Goal: Information Seeking & Learning: Learn about a topic

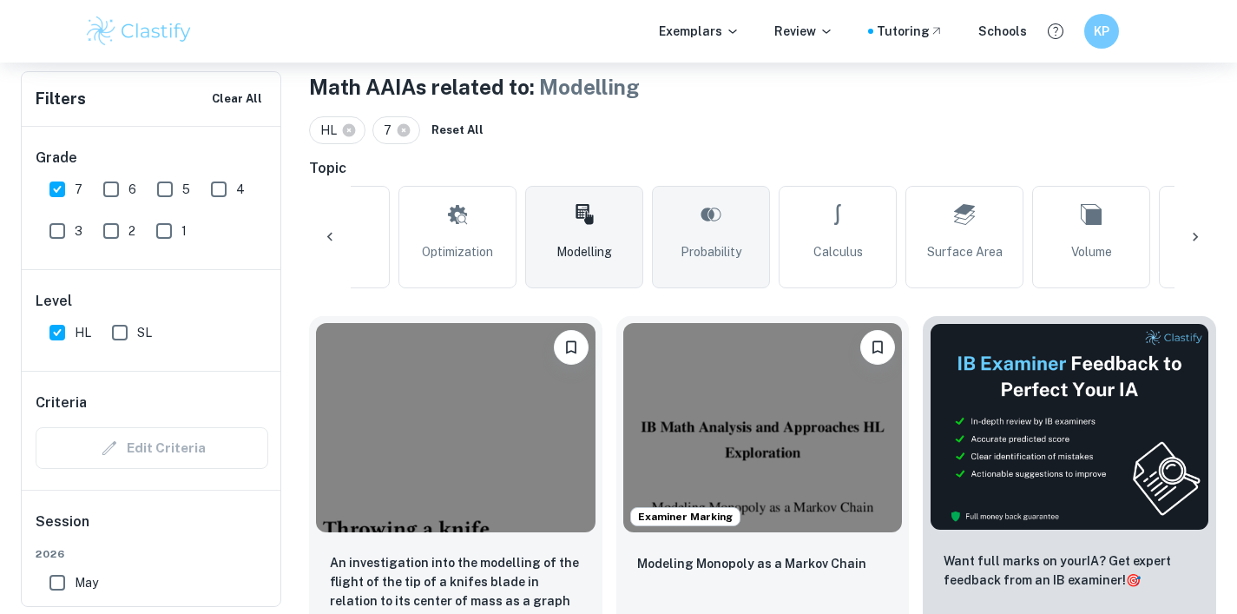
scroll to position [0, 89]
click at [820, 240] on link "Calculus" at bounding box center [827, 237] width 118 height 102
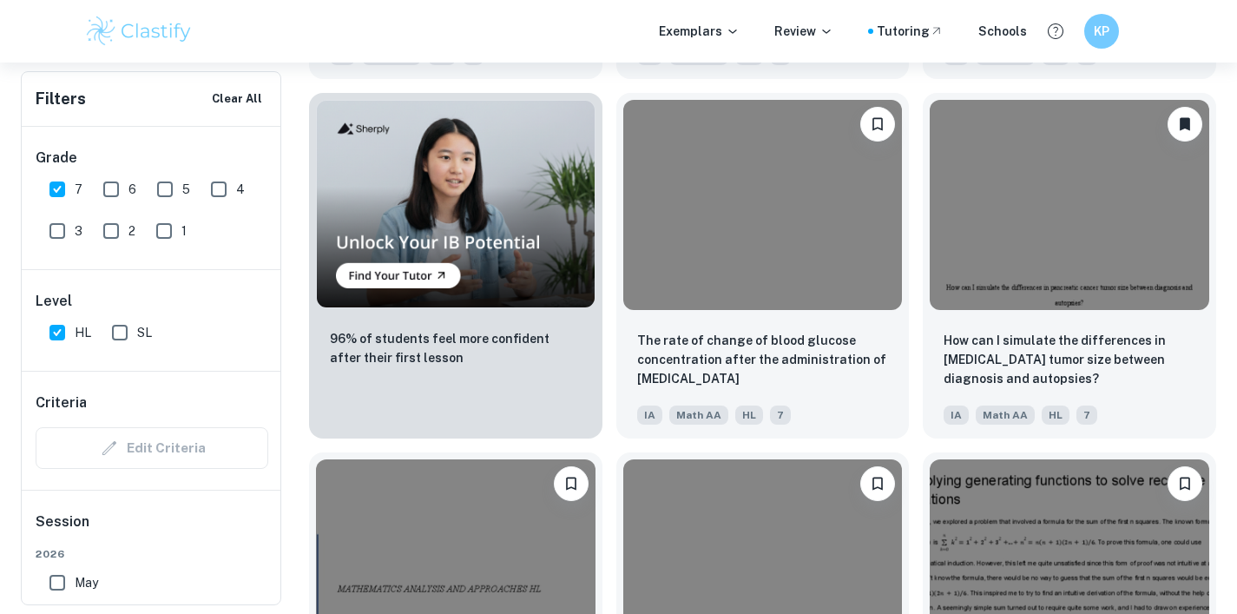
scroll to position [1286, 0]
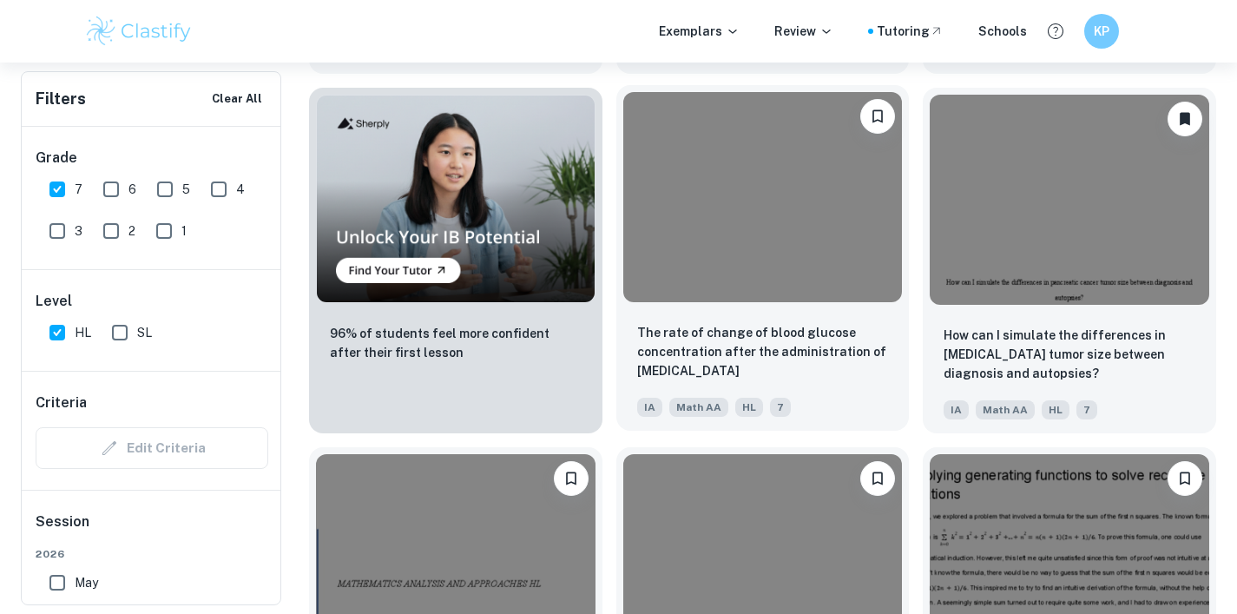
click at [718, 299] on img at bounding box center [763, 196] width 280 height 209
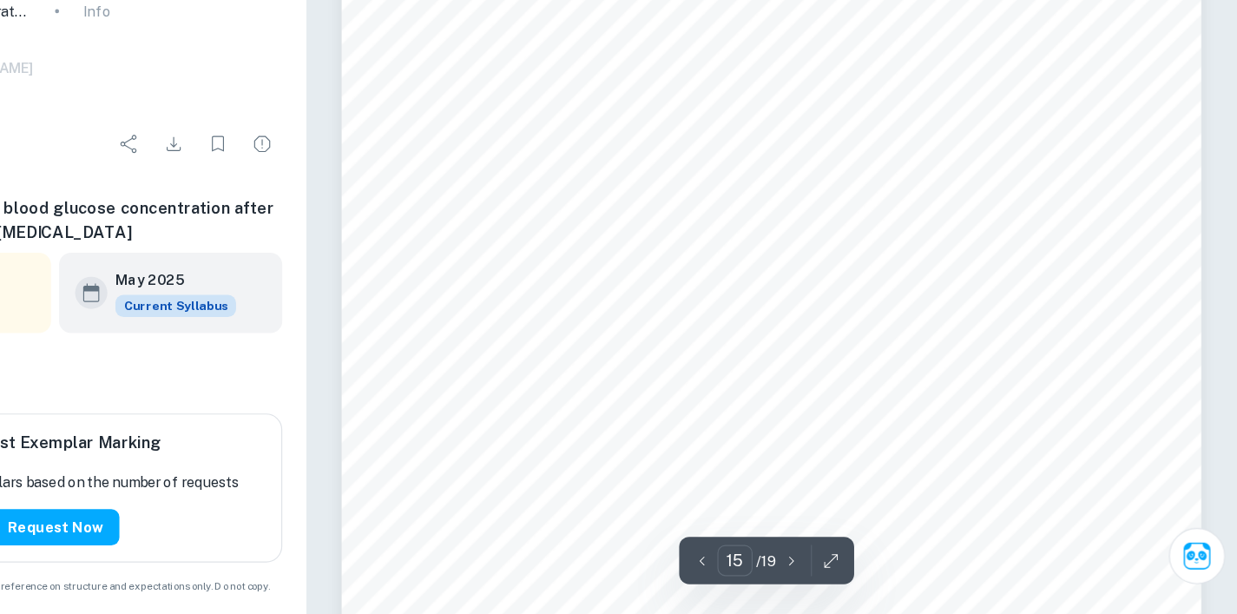
scroll to position [15214, 0]
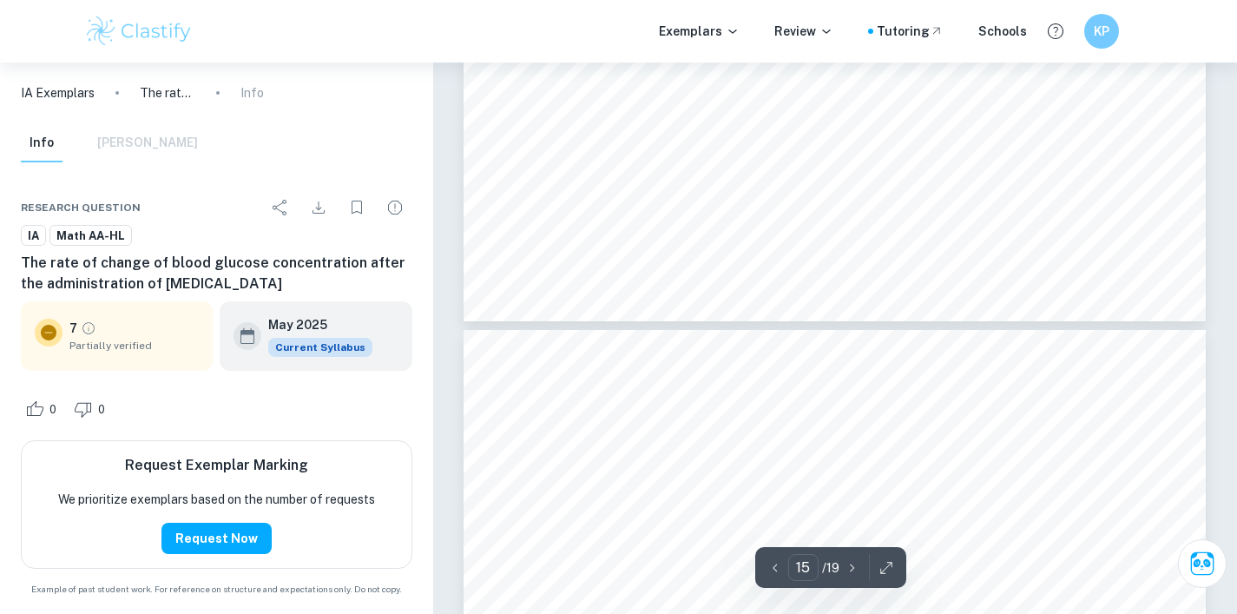
type input "16"
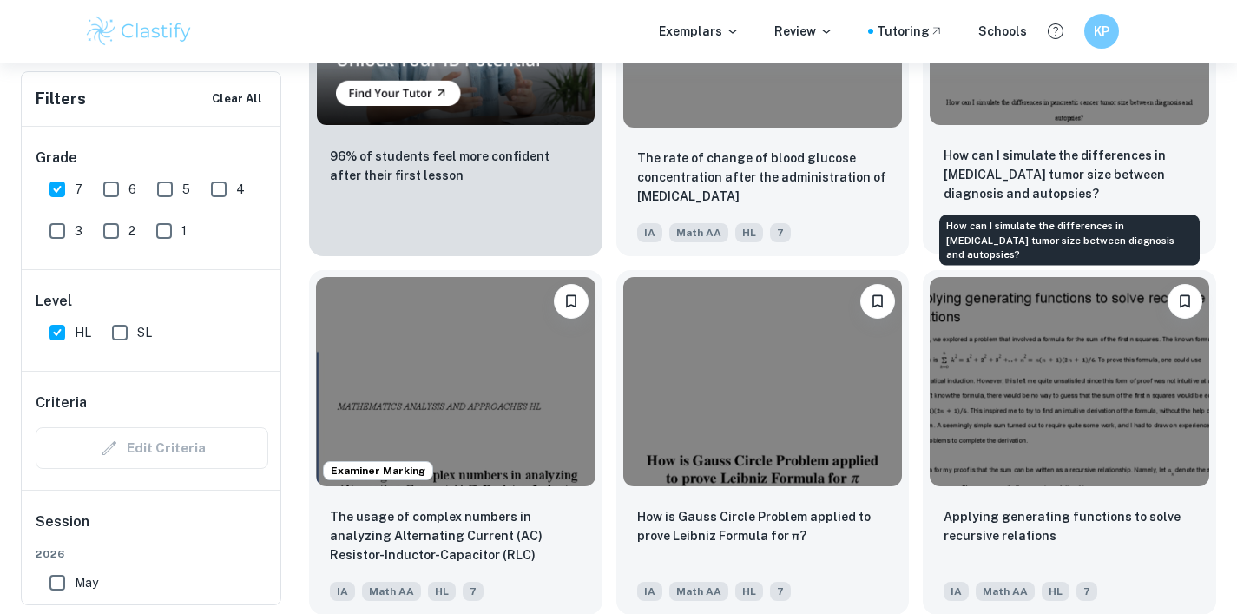
scroll to position [1490, 0]
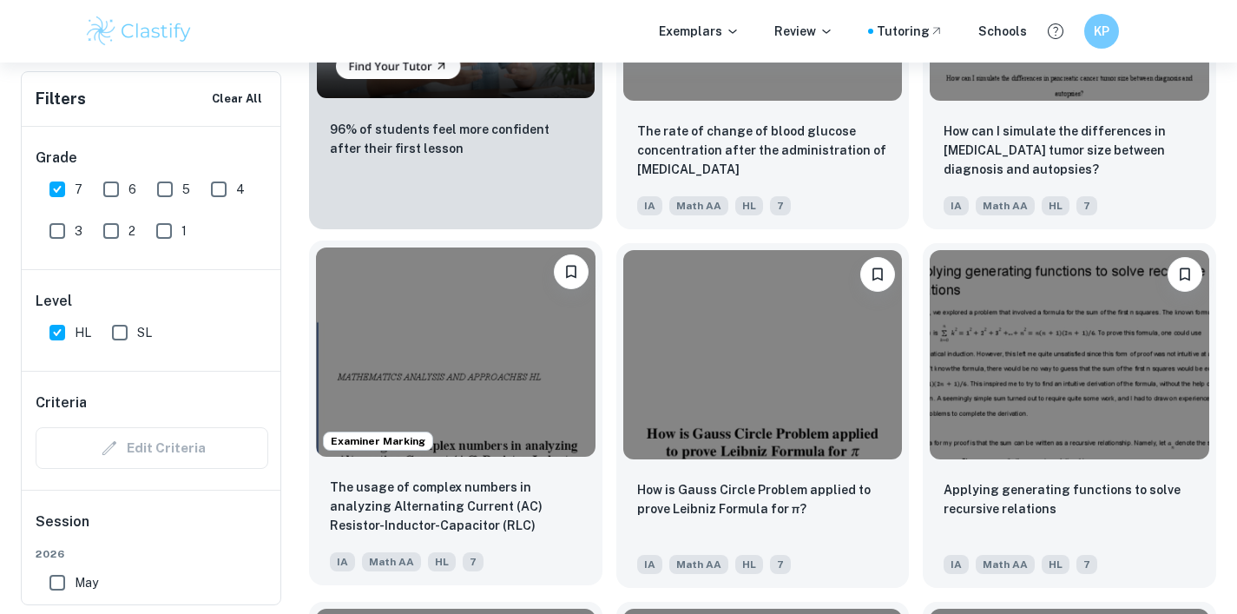
click at [506, 428] on img at bounding box center [456, 351] width 280 height 209
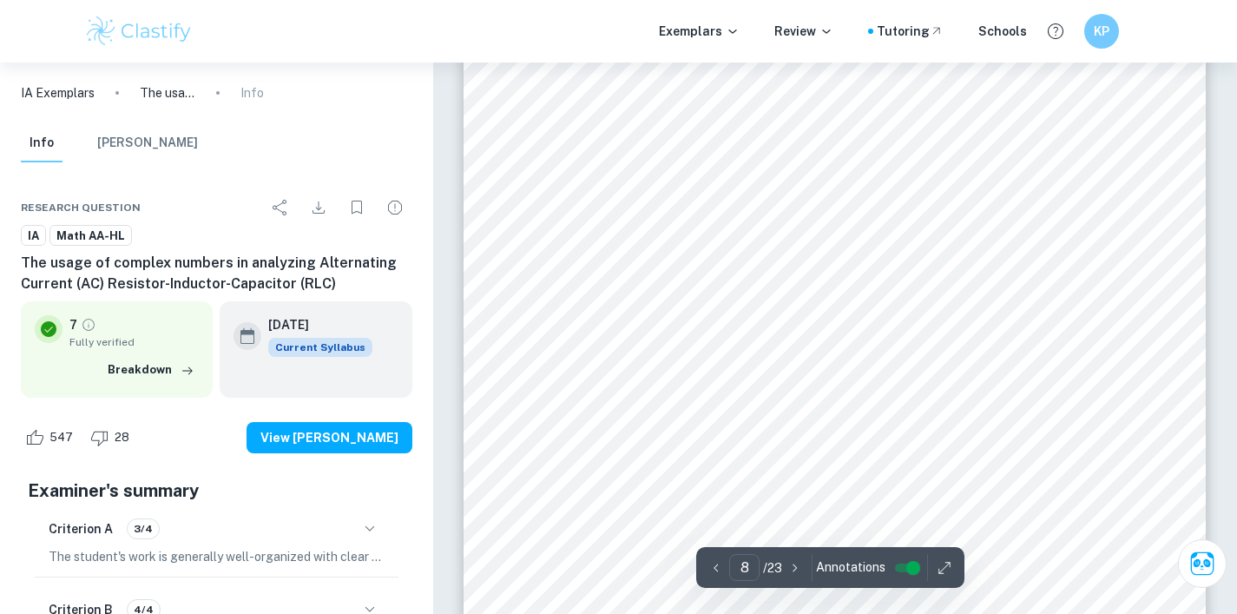
scroll to position [7935, 0]
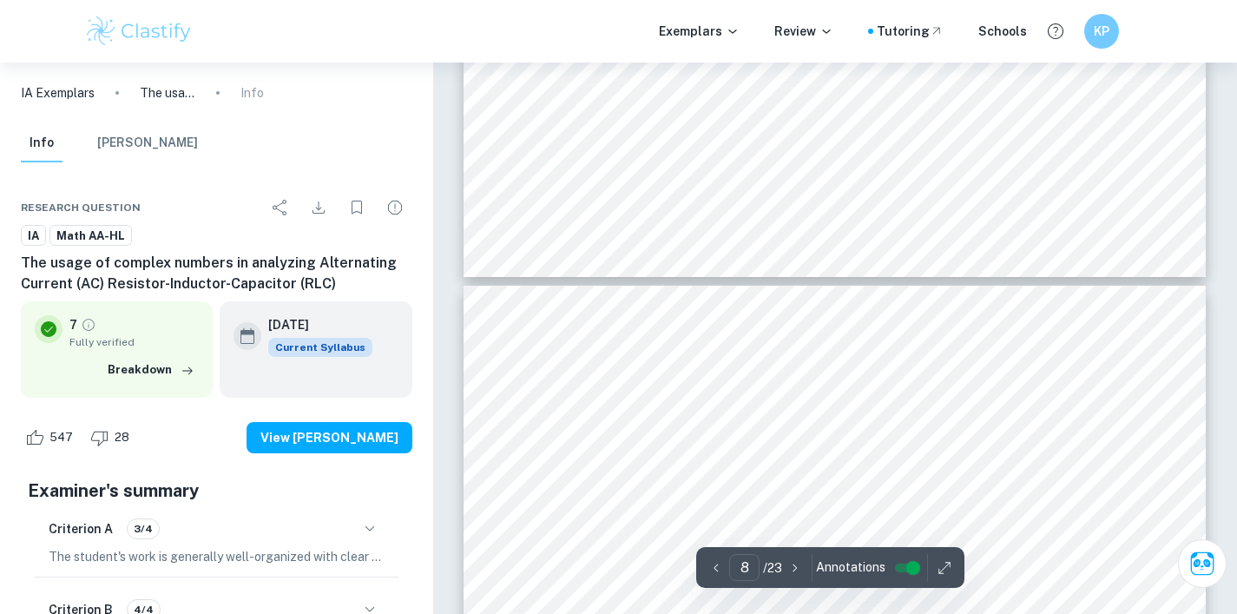
type input "9"
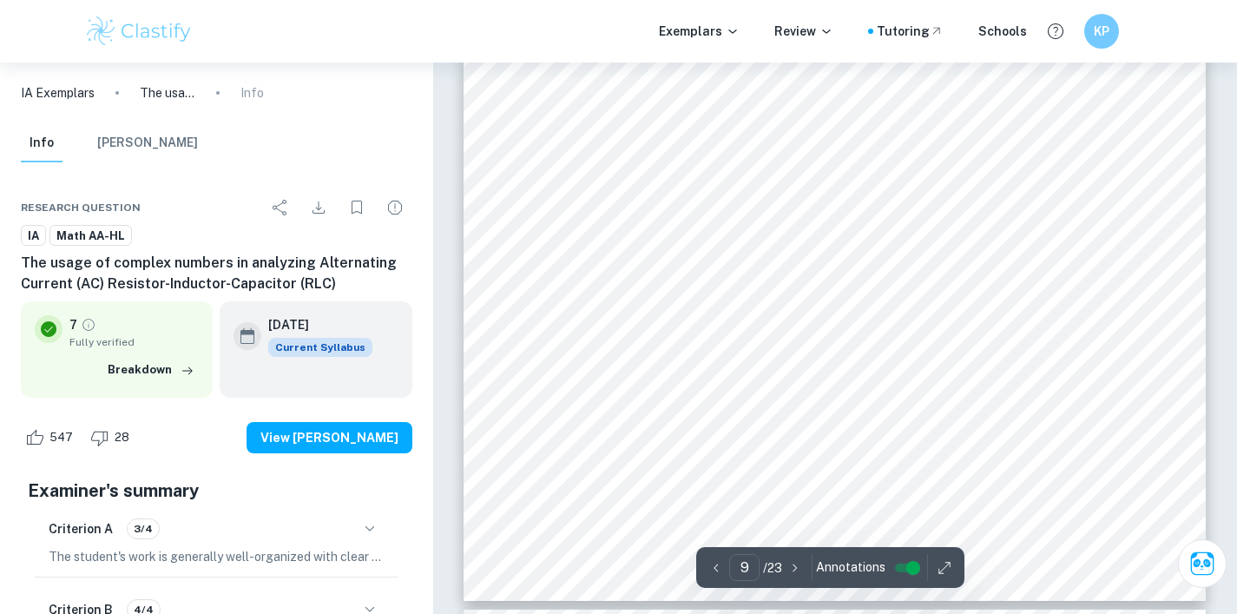
scroll to position [9184, 0]
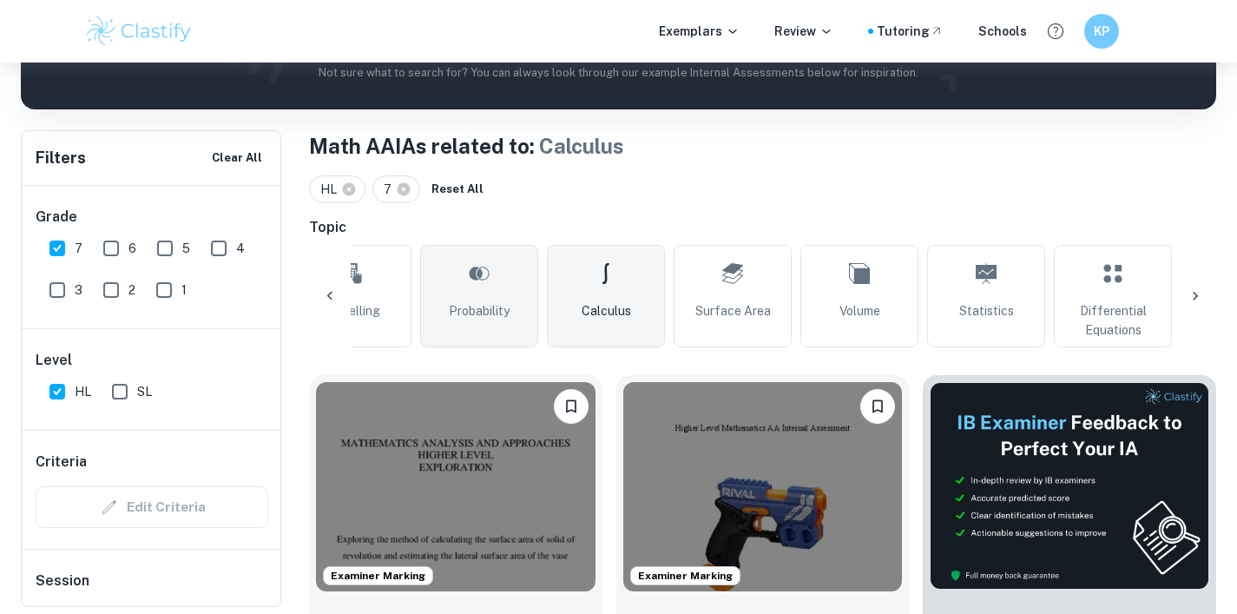
scroll to position [0, 317]
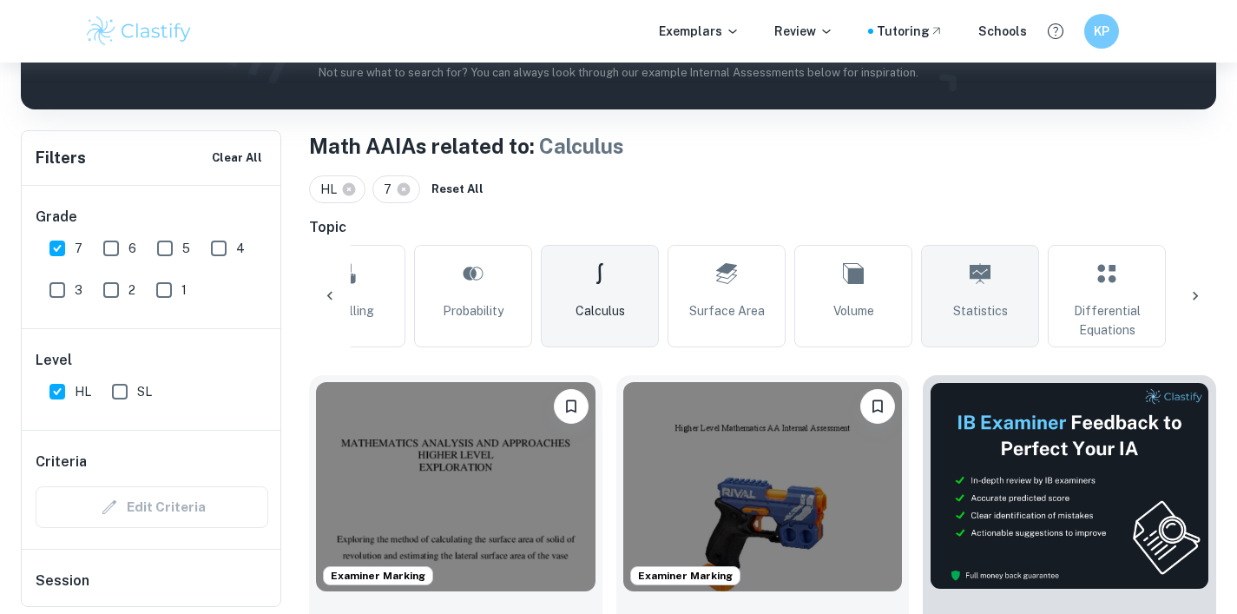
click at [982, 298] on link "Statistics" at bounding box center [980, 296] width 118 height 102
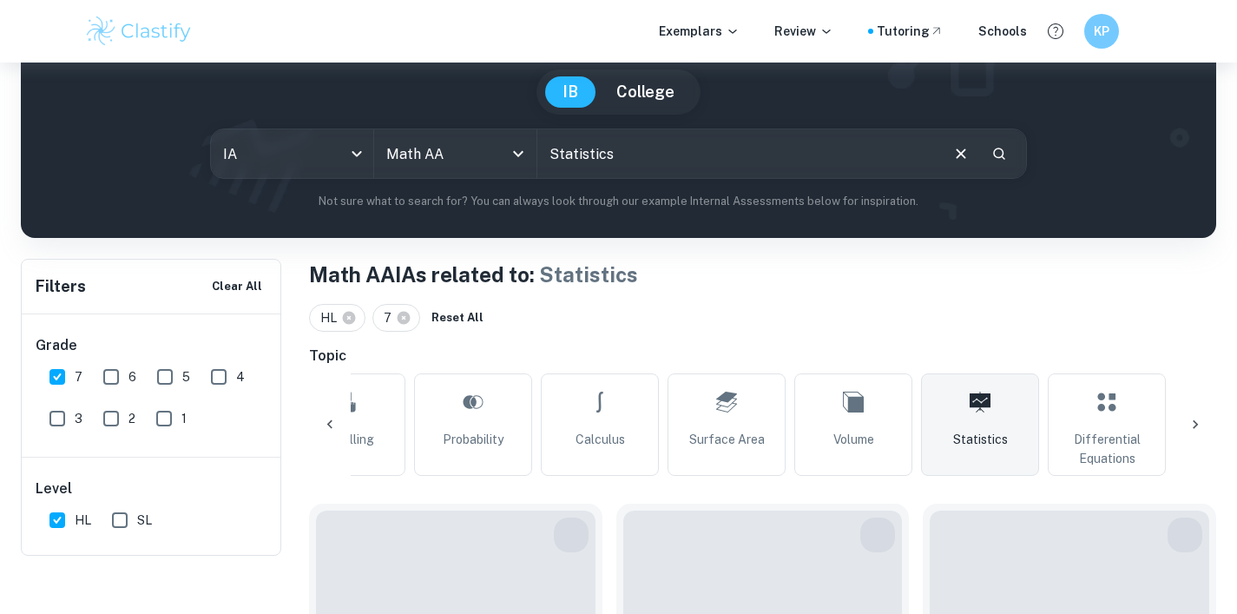
scroll to position [338, 0]
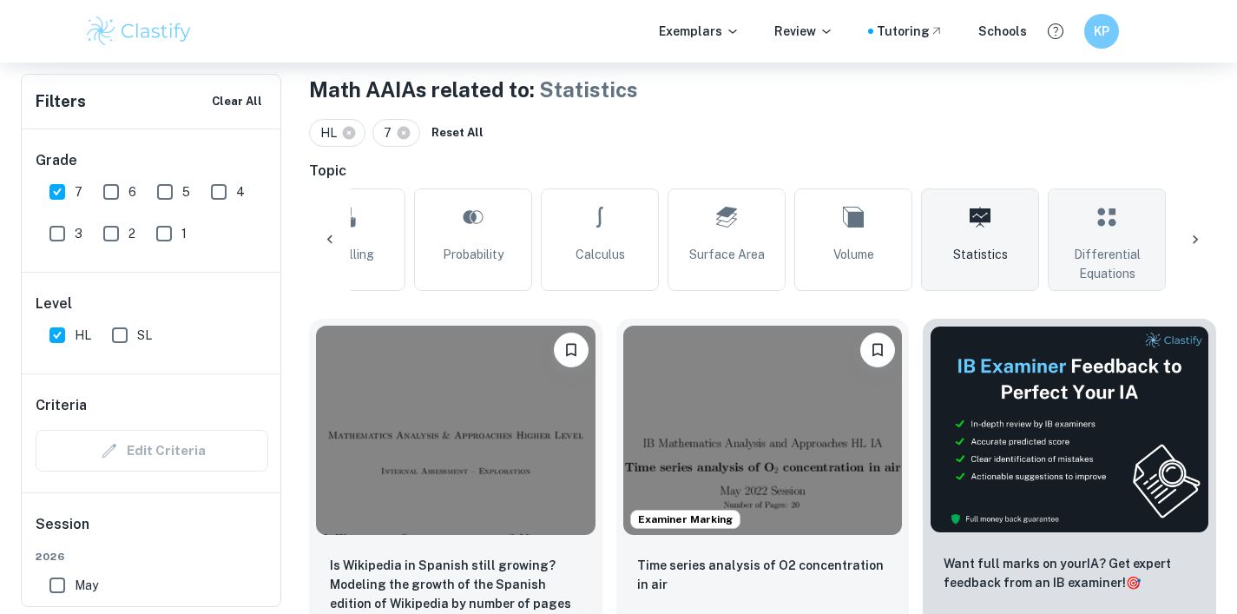
click at [1083, 219] on link "Differential Equations" at bounding box center [1107, 239] width 118 height 102
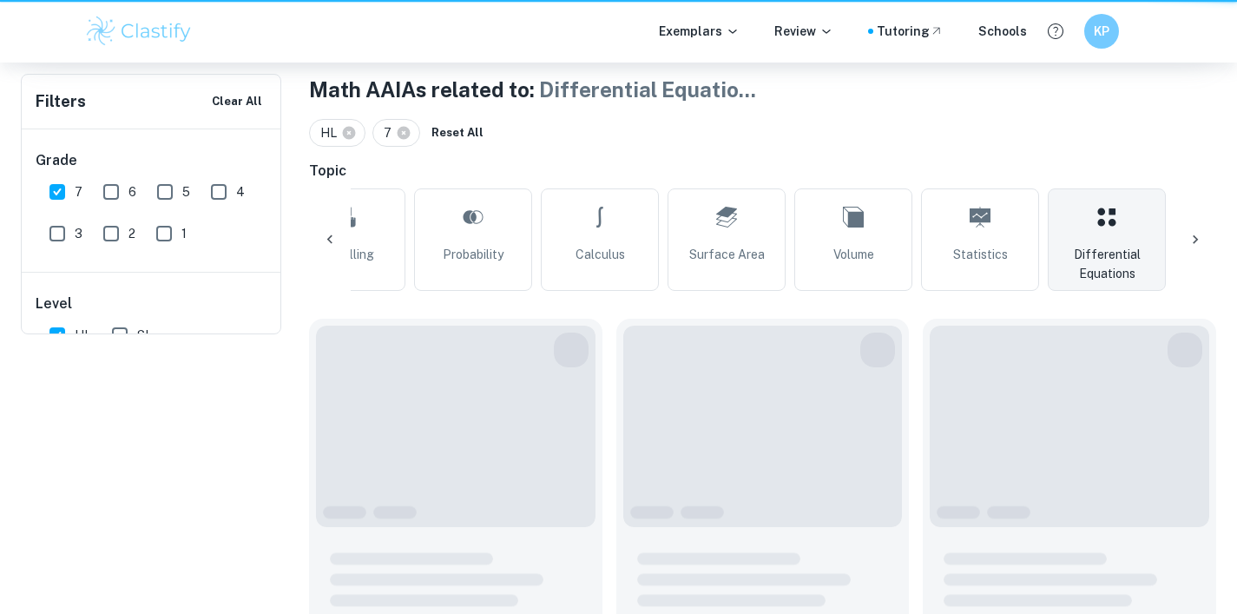
type input "Differential Equations"
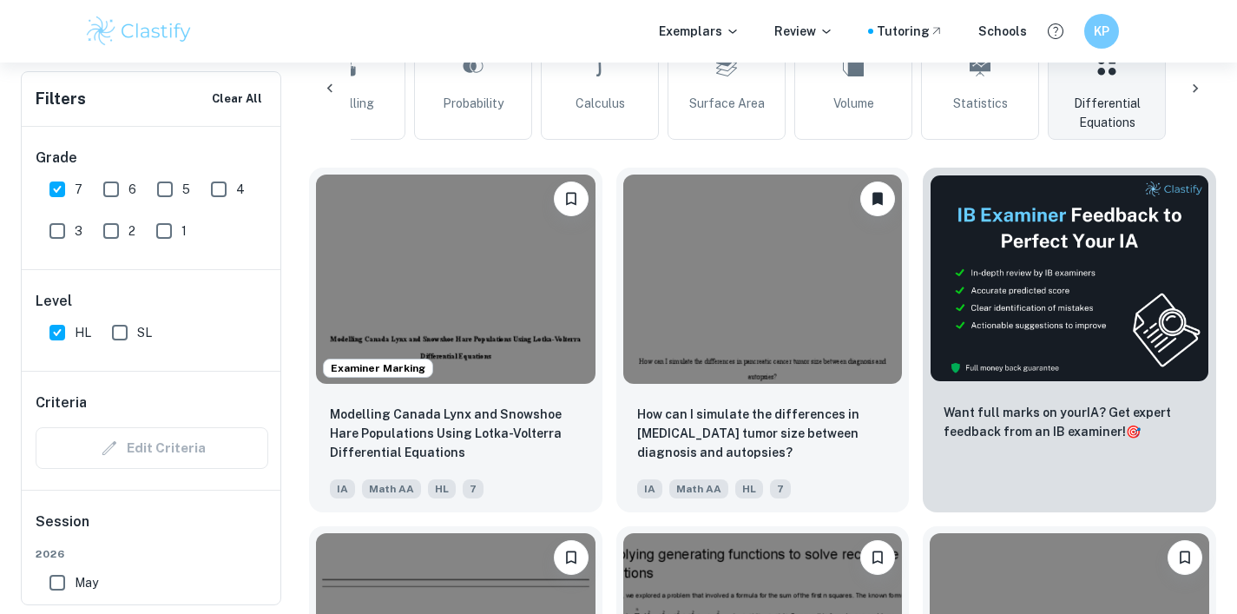
scroll to position [498, 0]
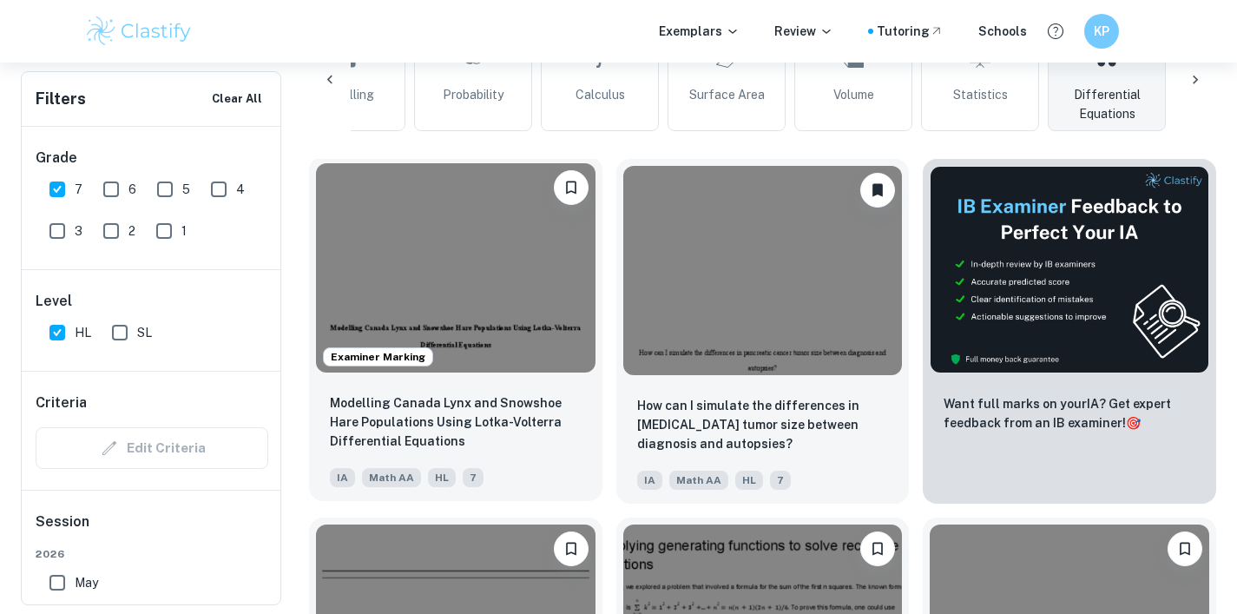
click at [561, 359] on img at bounding box center [456, 267] width 280 height 209
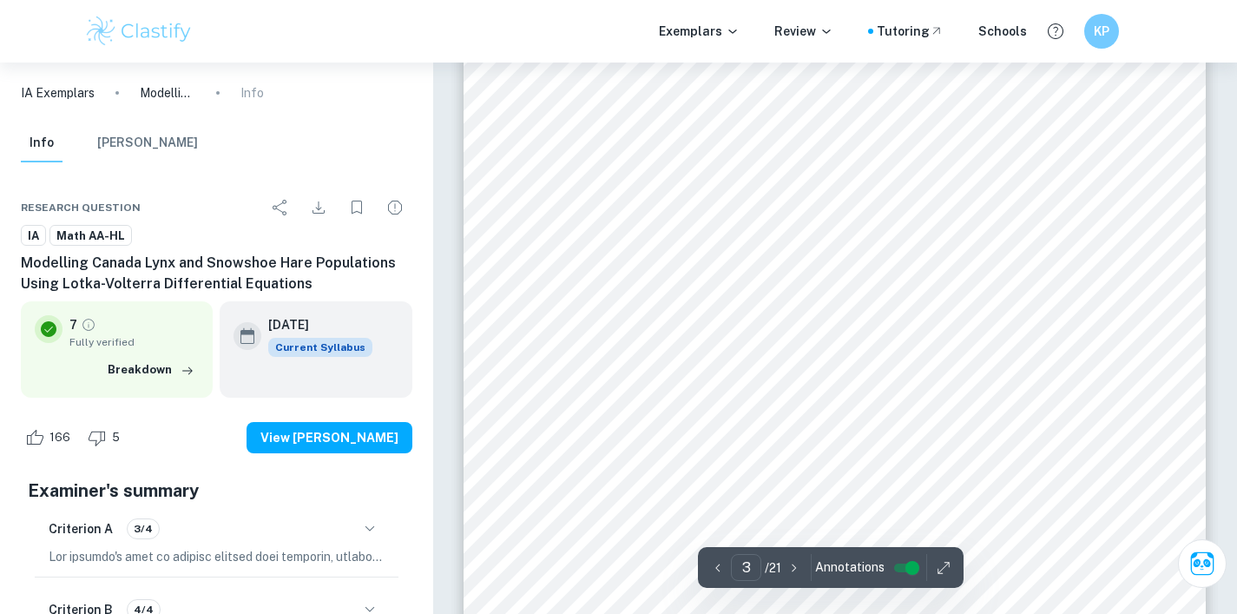
scroll to position [2031, 0]
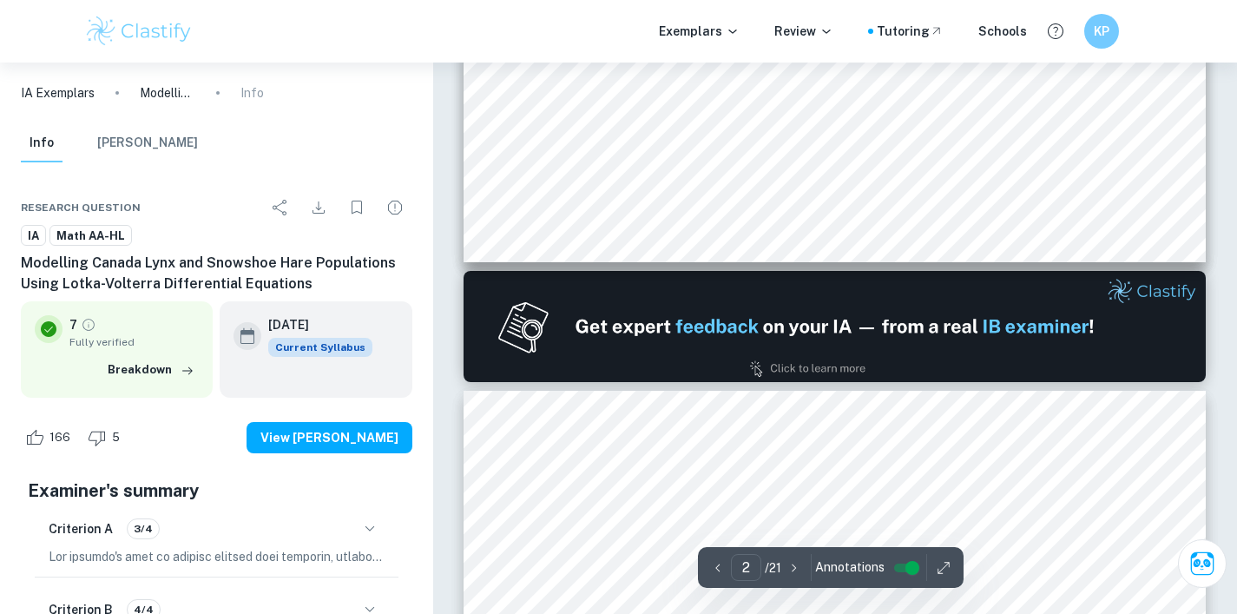
type input "1"
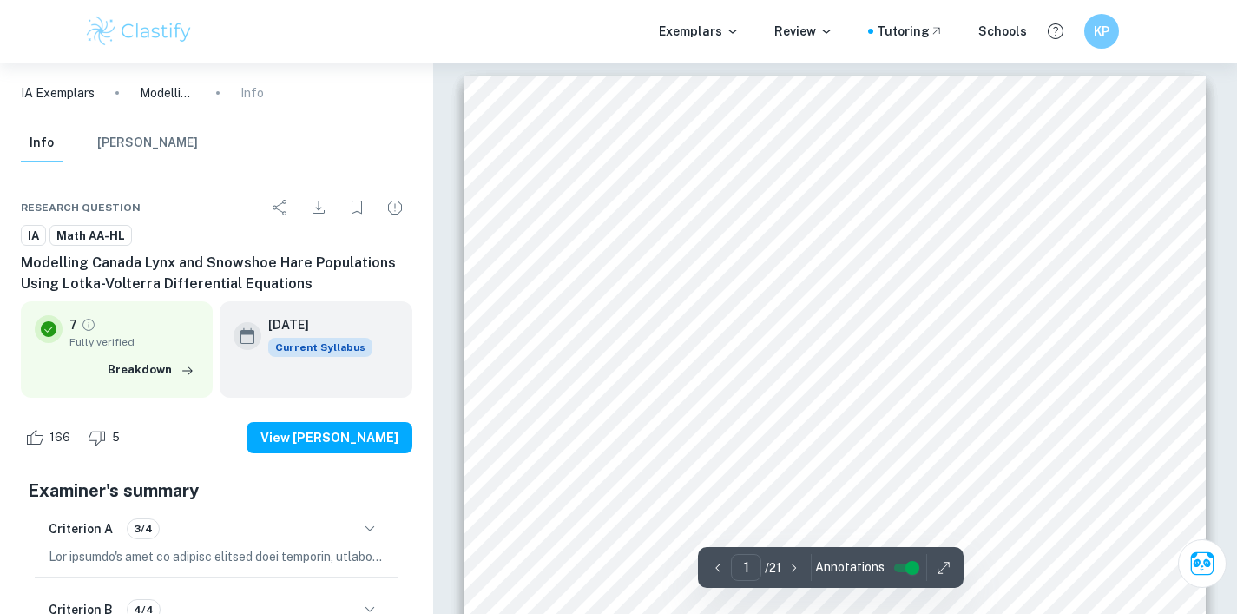
scroll to position [0, 0]
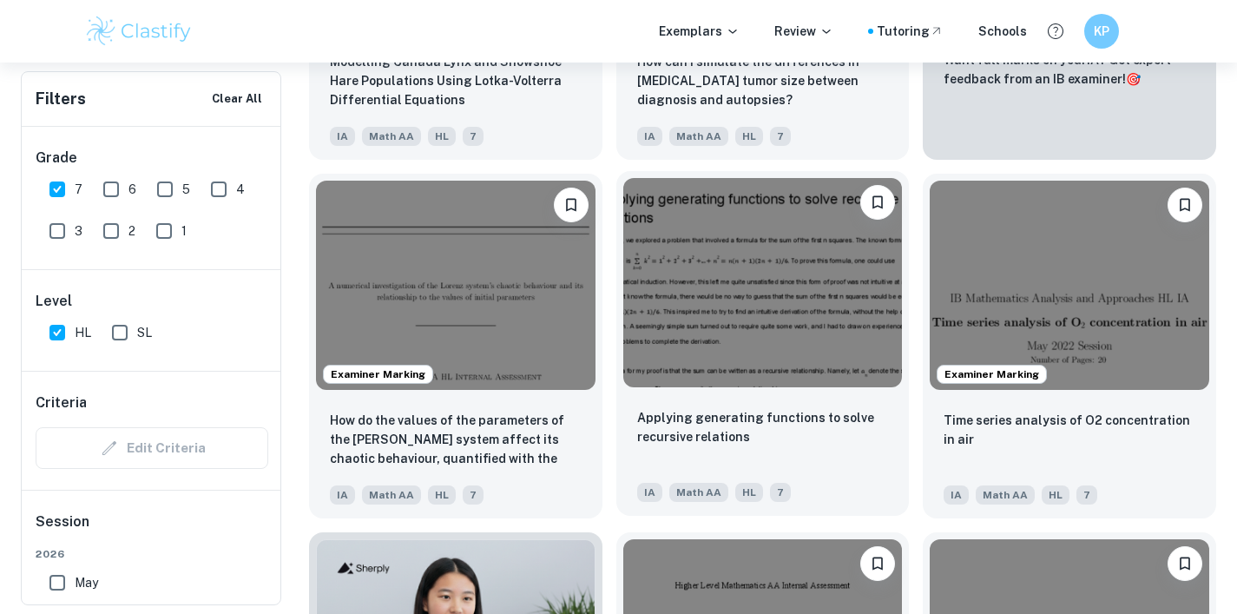
scroll to position [854, 0]
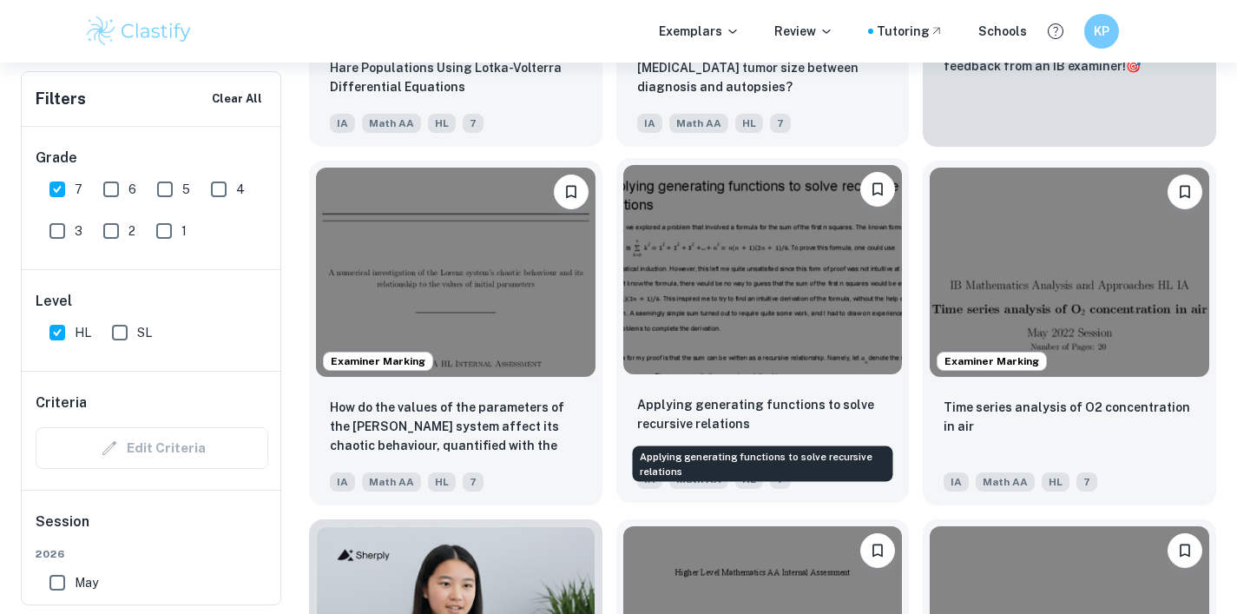
click at [637, 412] on p "Applying generating functions to solve recursive relations" at bounding box center [763, 414] width 252 height 38
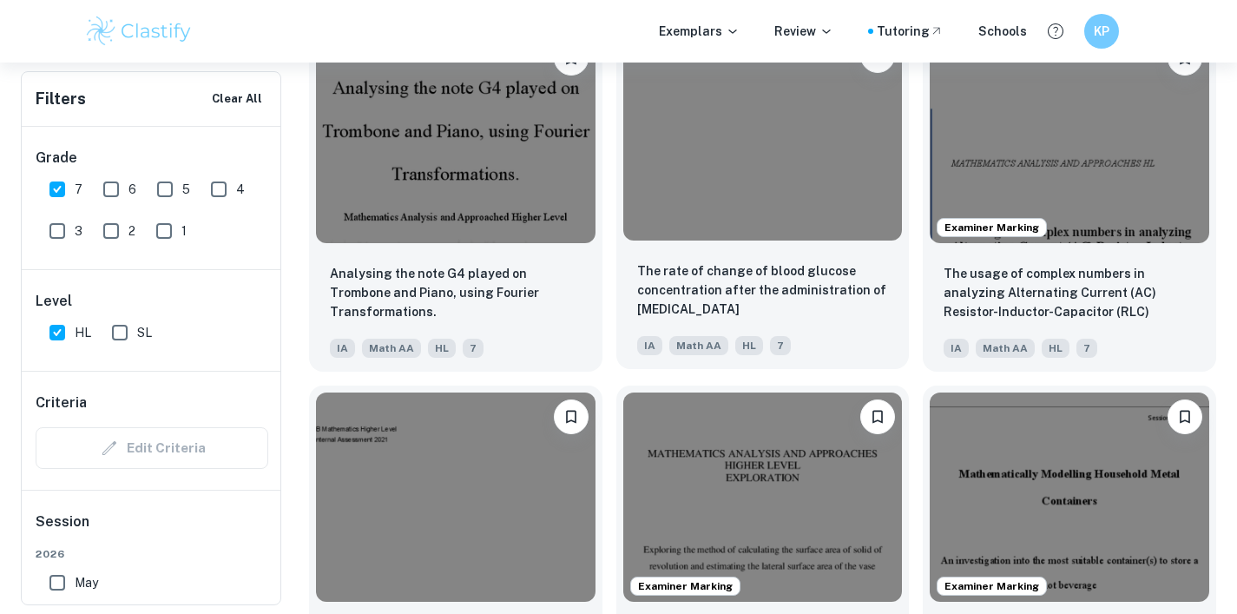
scroll to position [2067, 0]
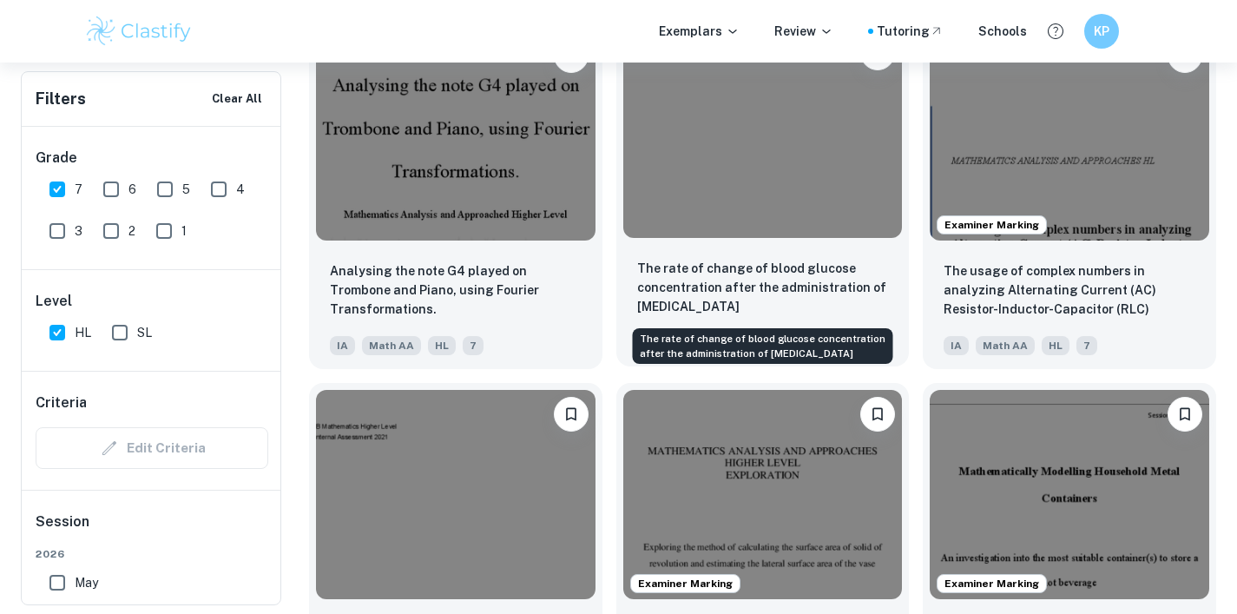
click at [756, 286] on p "The rate of change of blood glucose concentration after the administration of i…" at bounding box center [763, 287] width 252 height 57
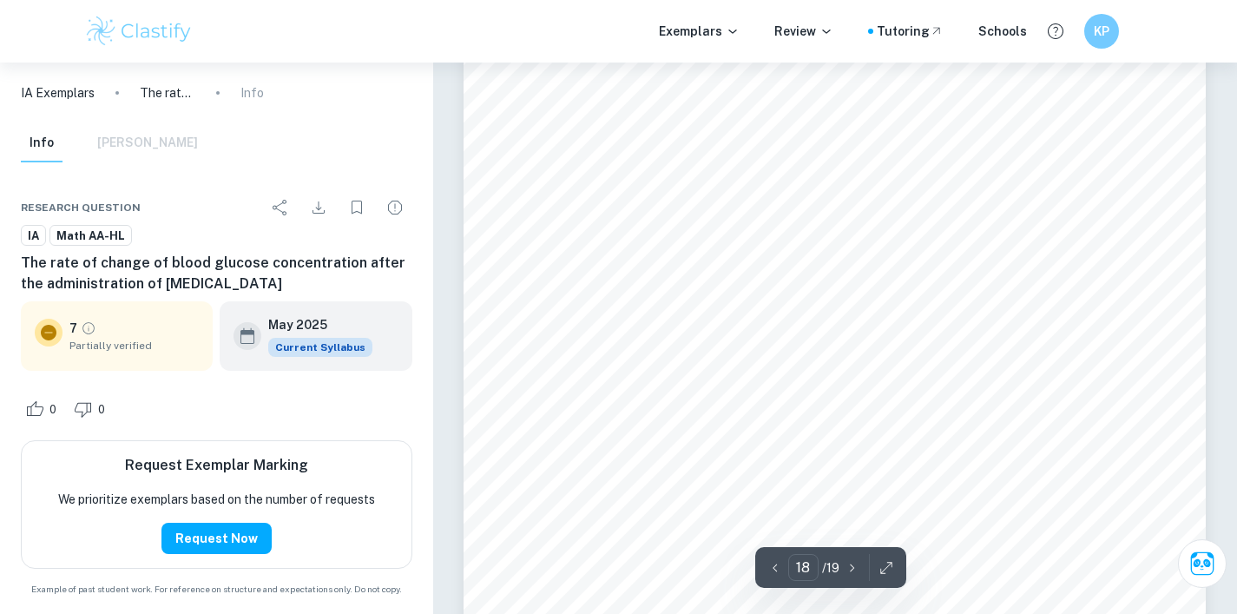
scroll to position [18362, 0]
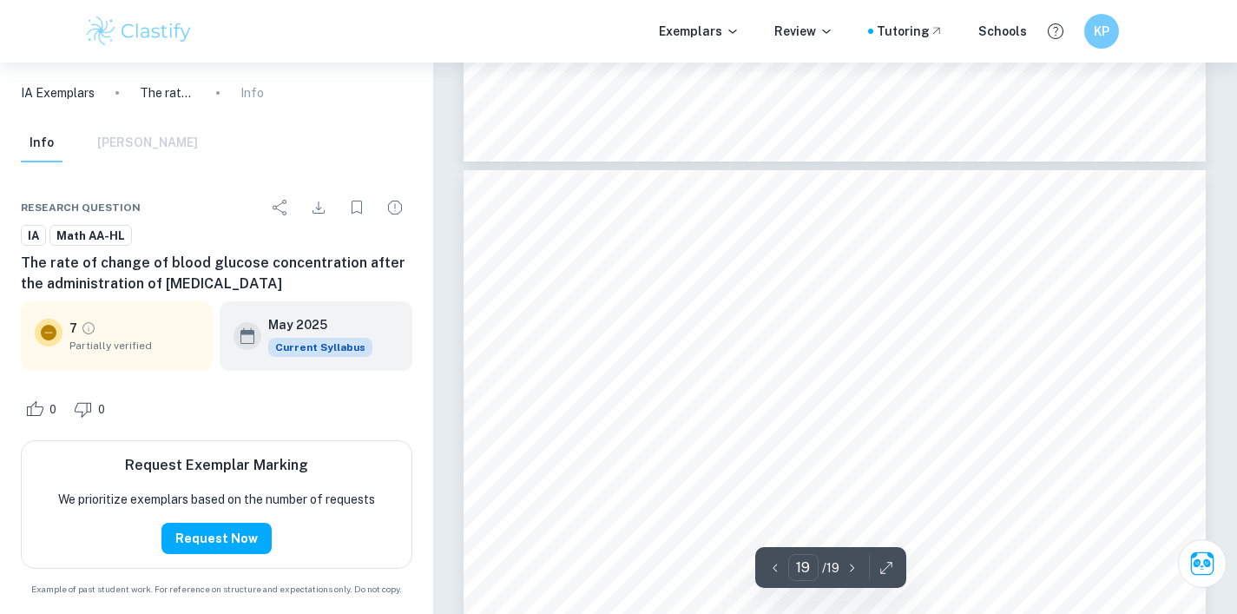
type input "18"
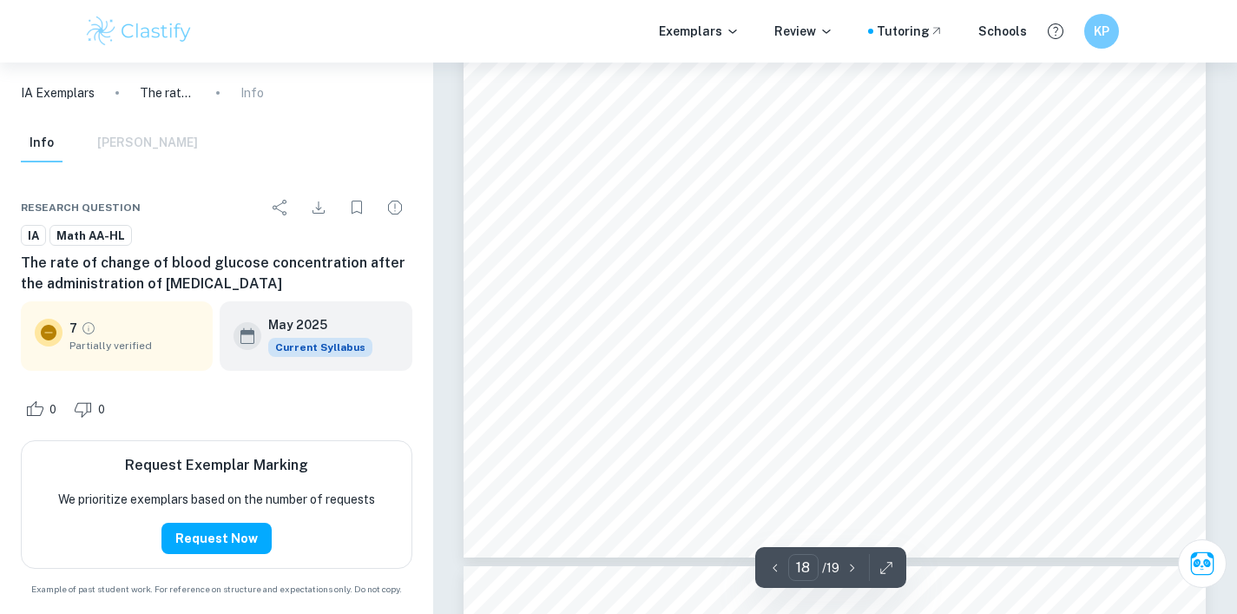
scroll to position [18466, 0]
